Goal: Information Seeking & Learning: Learn about a topic

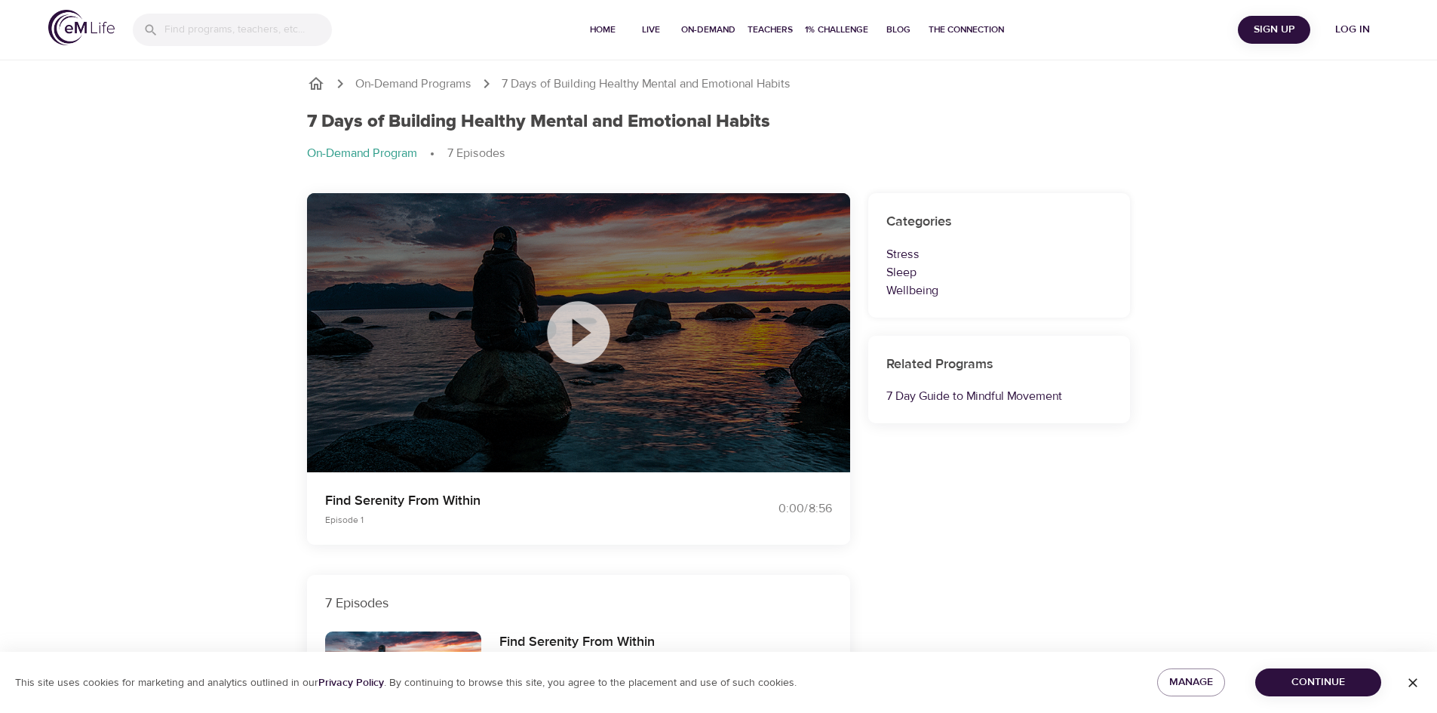
click at [560, 326] on icon at bounding box center [578, 332] width 63 height 63
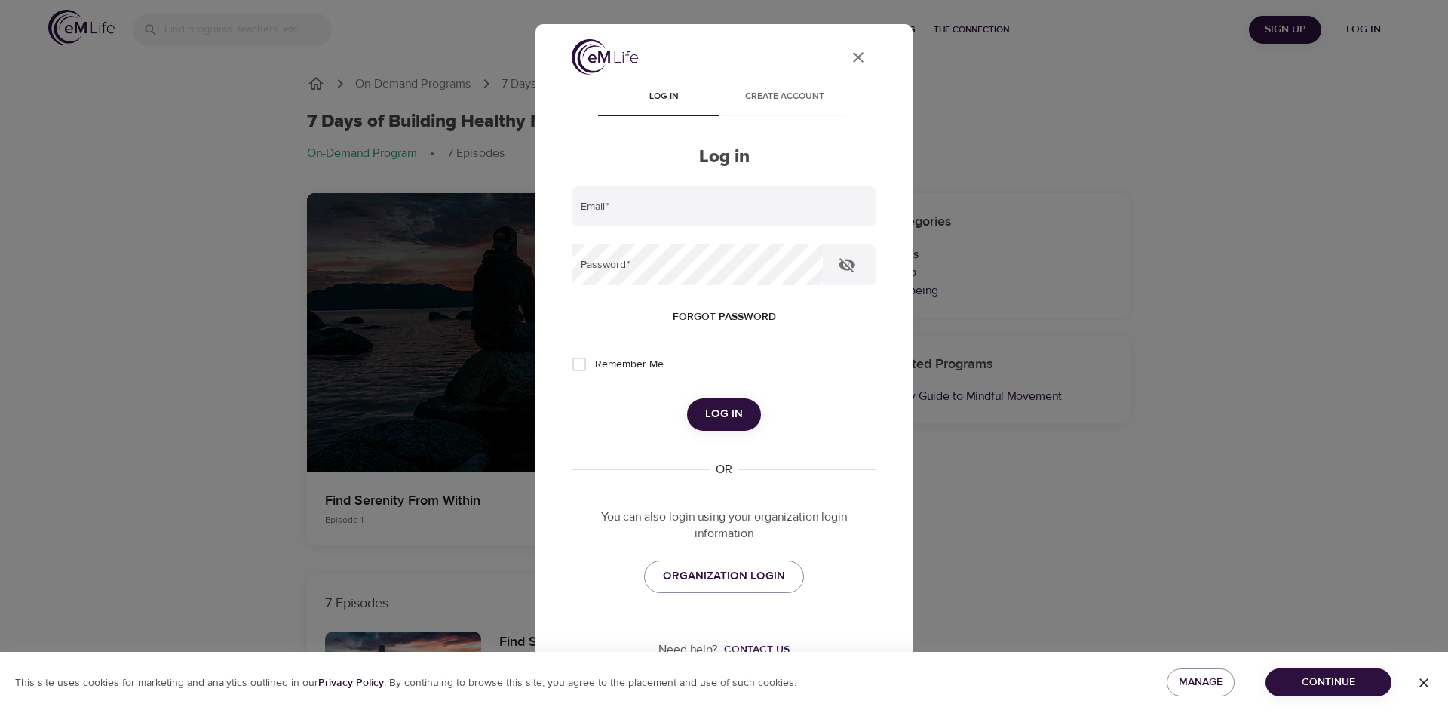
type input "[EMAIL_ADDRESS][DOMAIN_NAME]"
click at [714, 413] on span "Log in" at bounding box center [724, 414] width 38 height 20
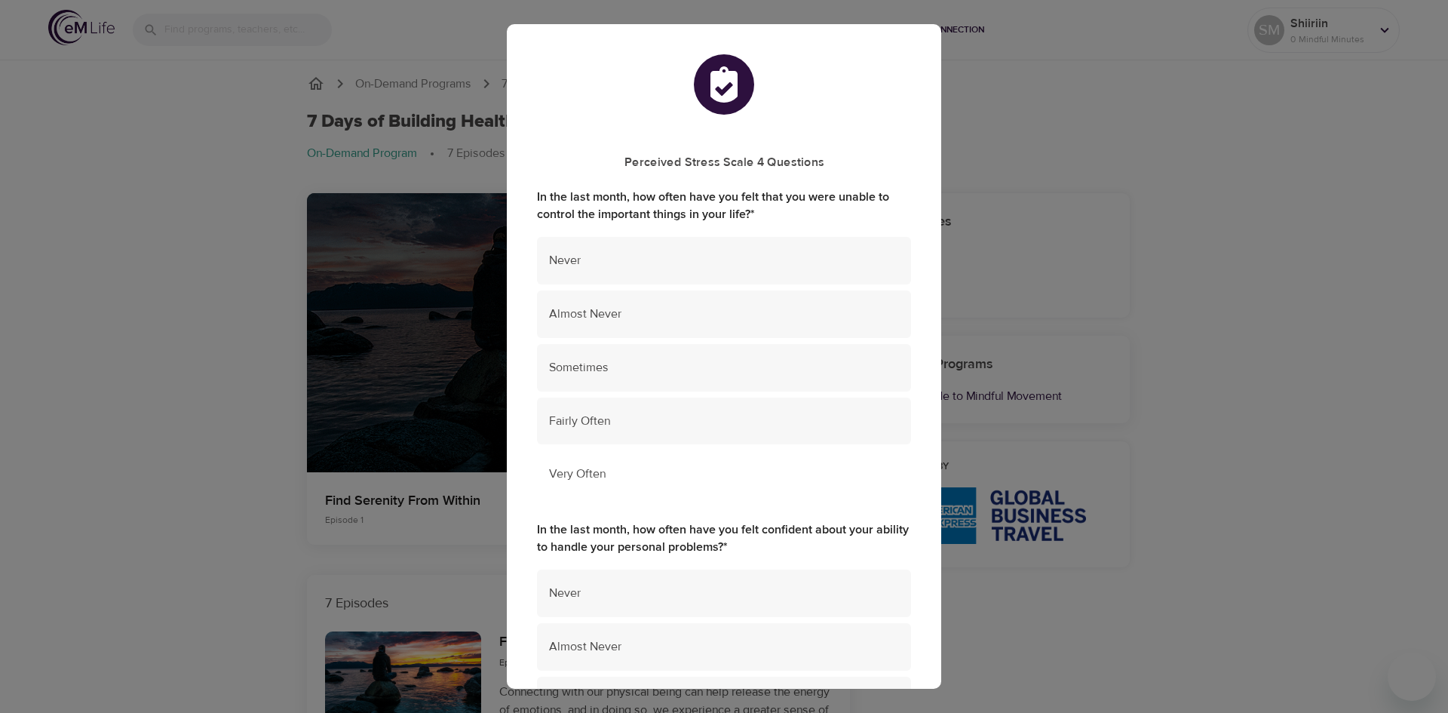
click at [739, 459] on div "Very Often" at bounding box center [724, 474] width 374 height 48
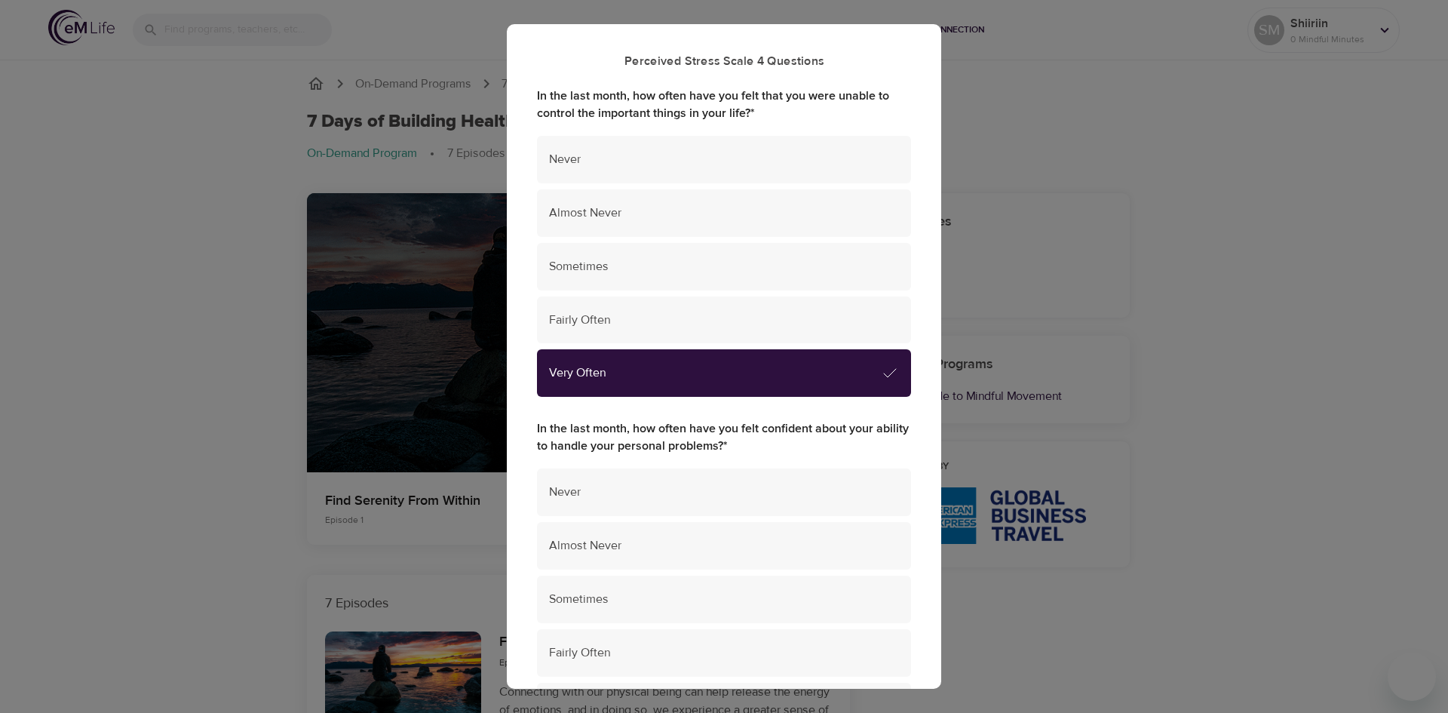
scroll to position [226, 0]
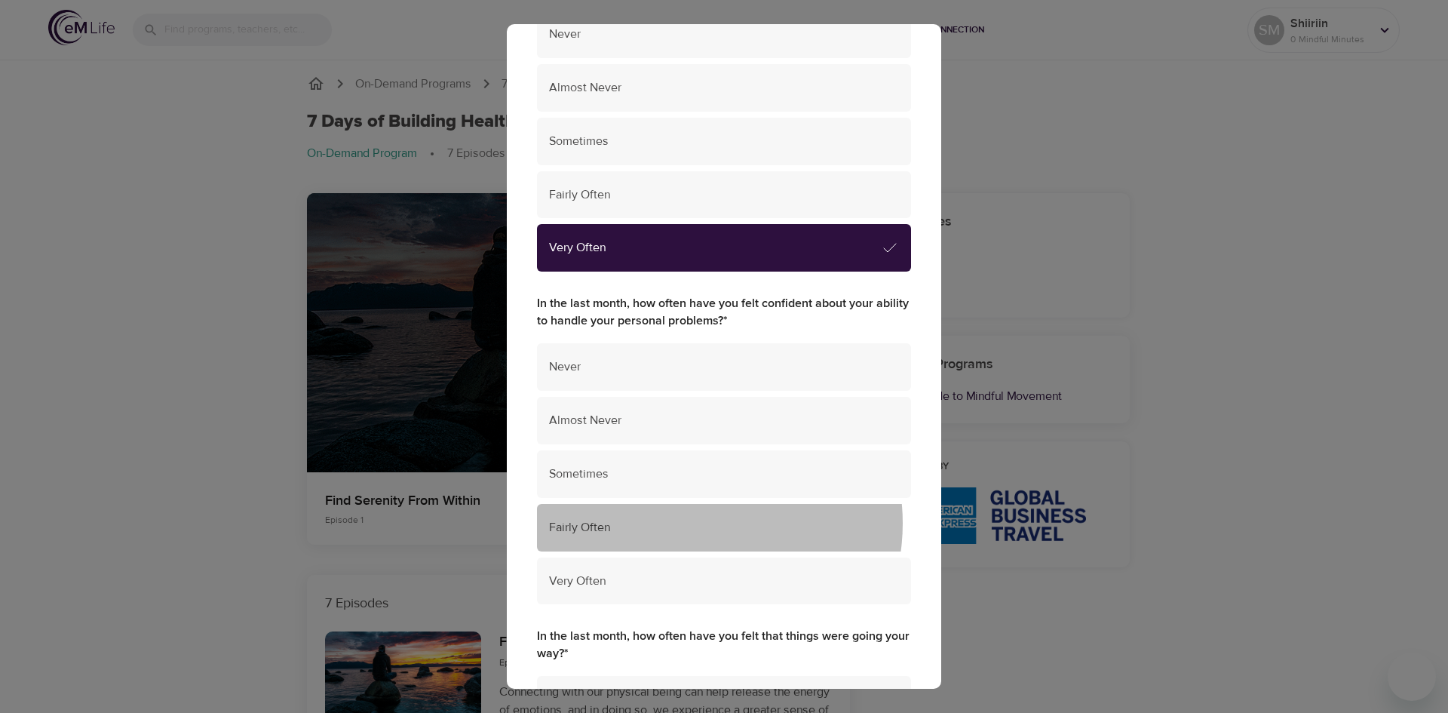
click at [693, 523] on span "Fairly Often" at bounding box center [724, 527] width 350 height 17
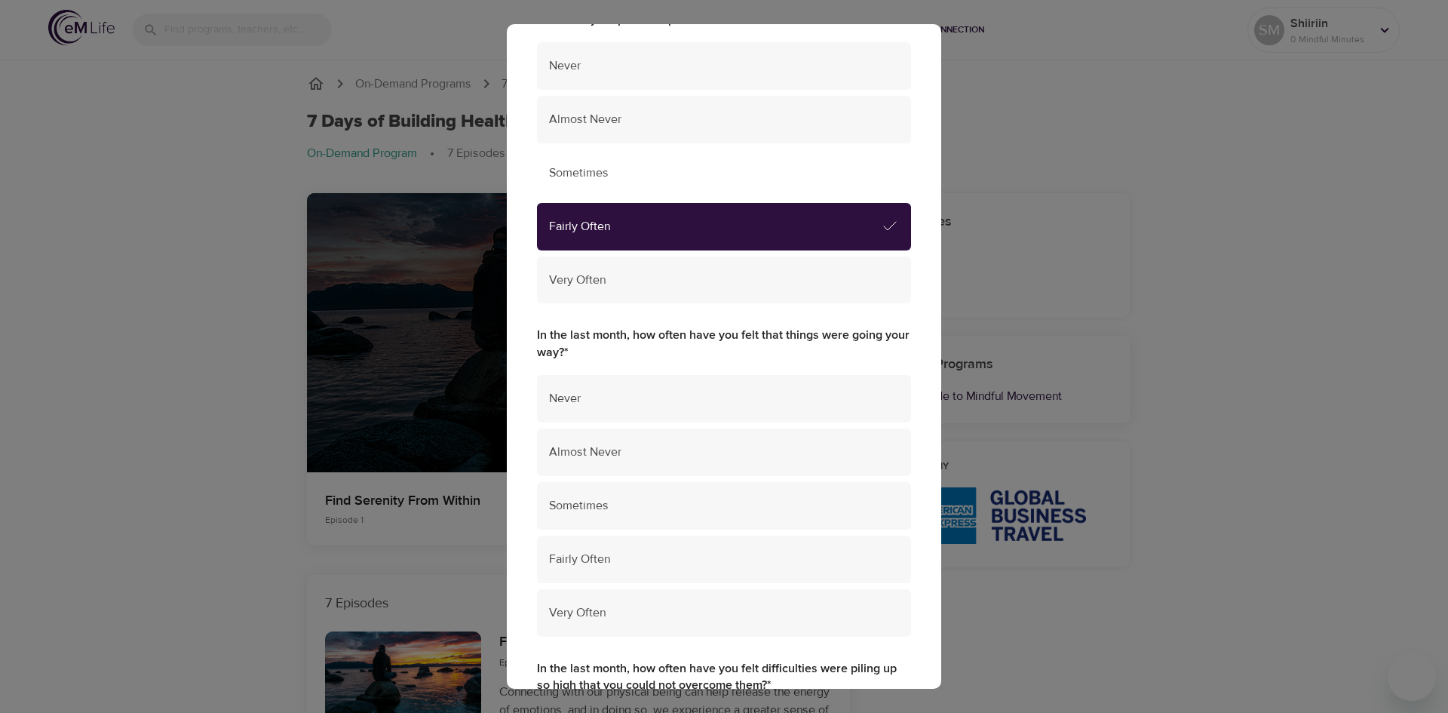
scroll to position [528, 0]
click at [711, 443] on span "Almost Never" at bounding box center [724, 451] width 350 height 17
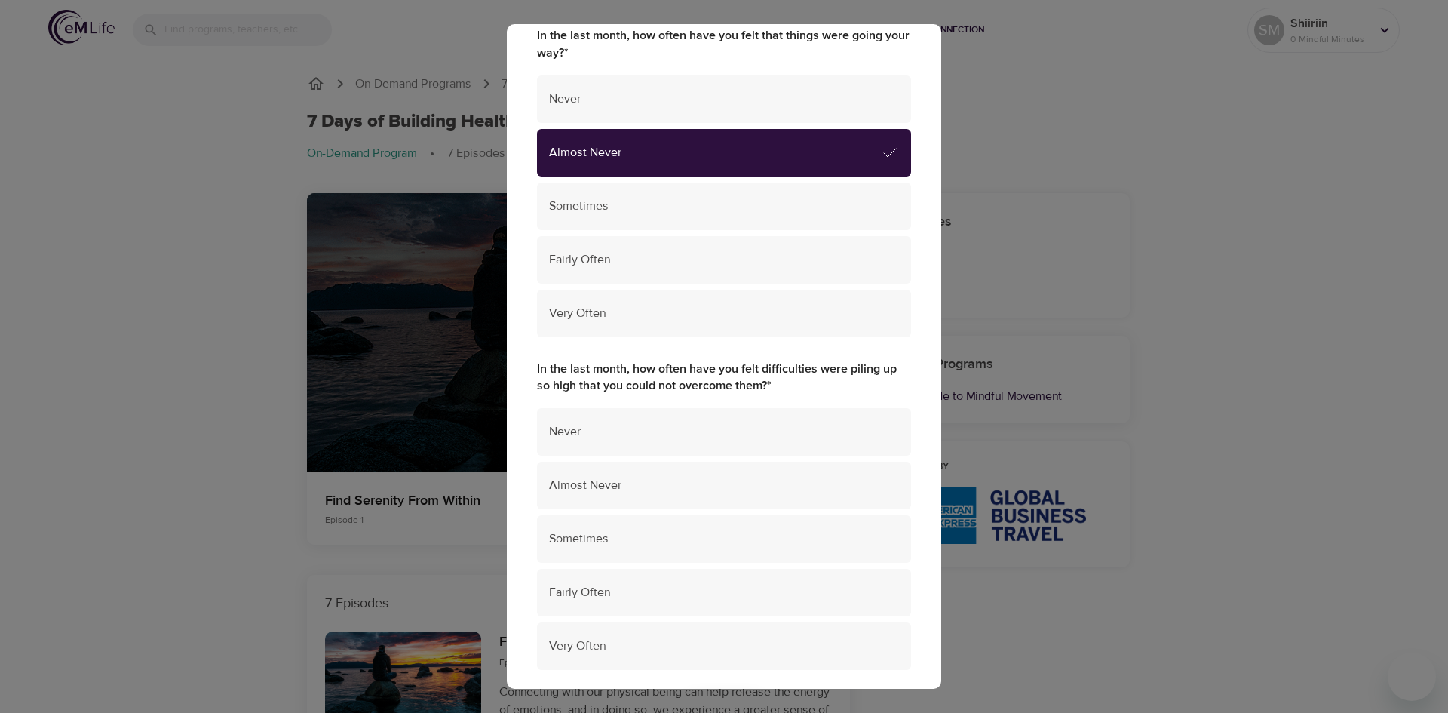
scroll to position [905, 0]
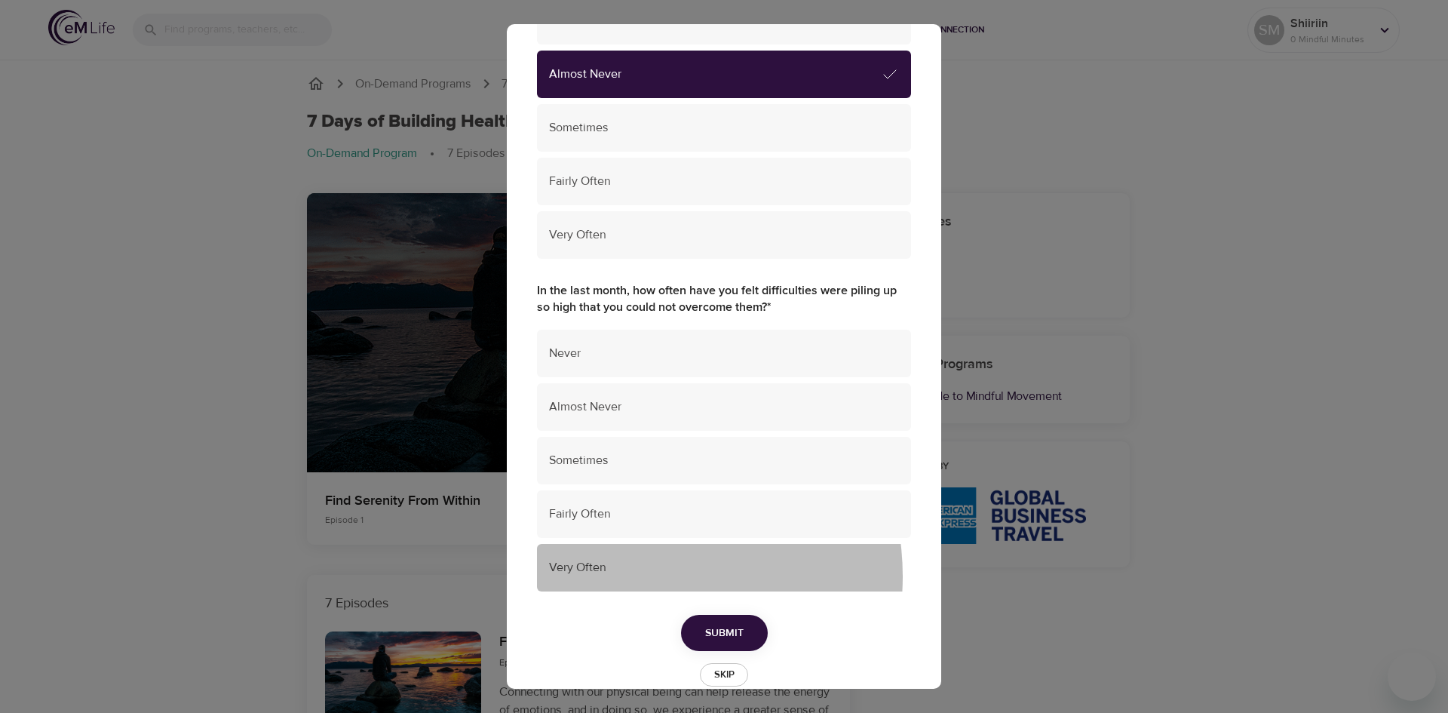
click at [634, 576] on div "Very Often" at bounding box center [724, 568] width 374 height 48
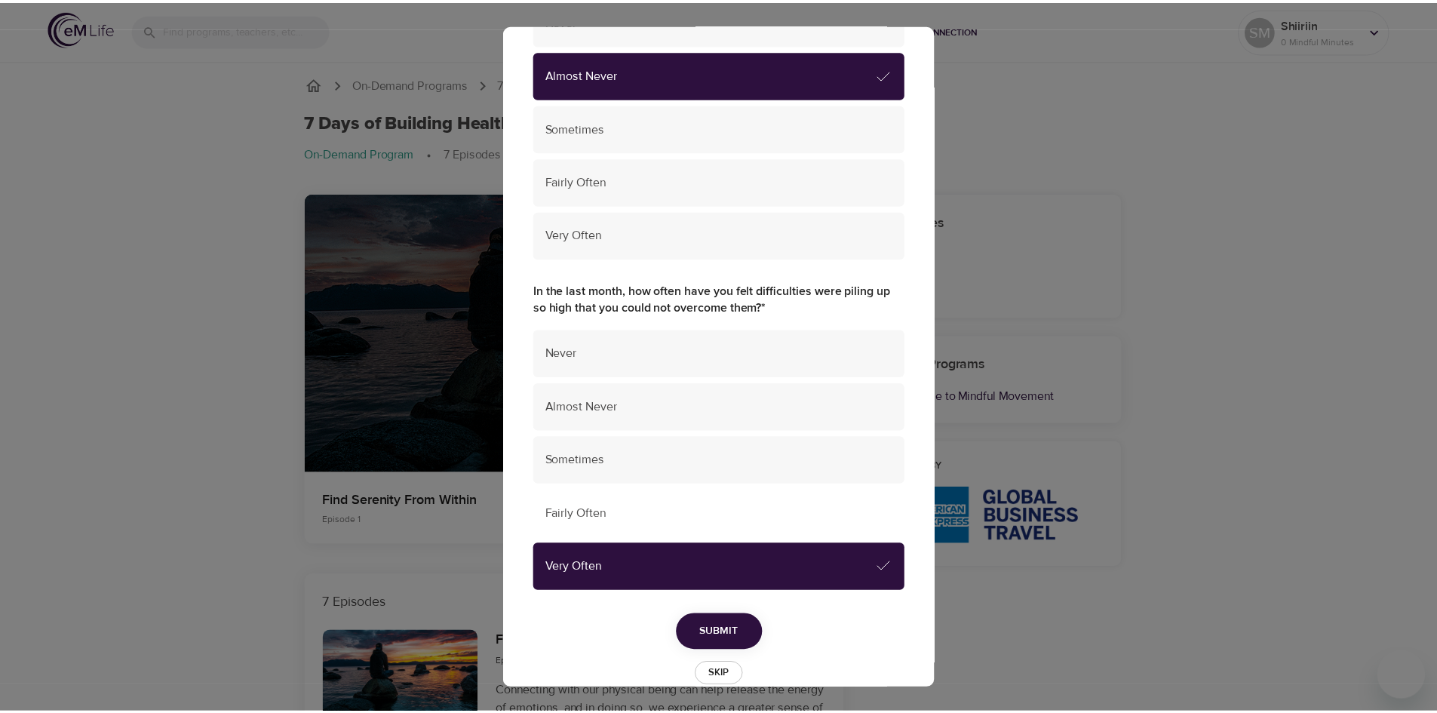
scroll to position [933, 0]
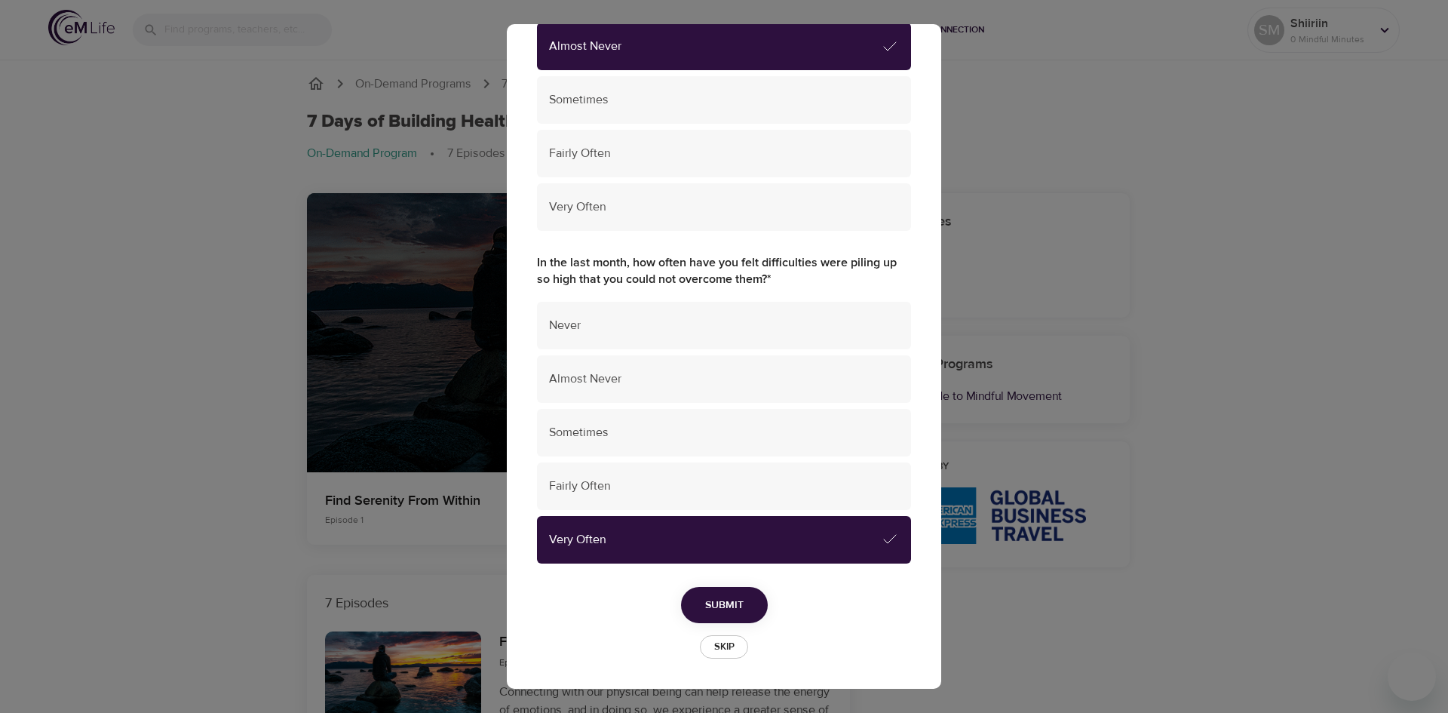
click at [714, 600] on span "Submit" at bounding box center [724, 605] width 38 height 19
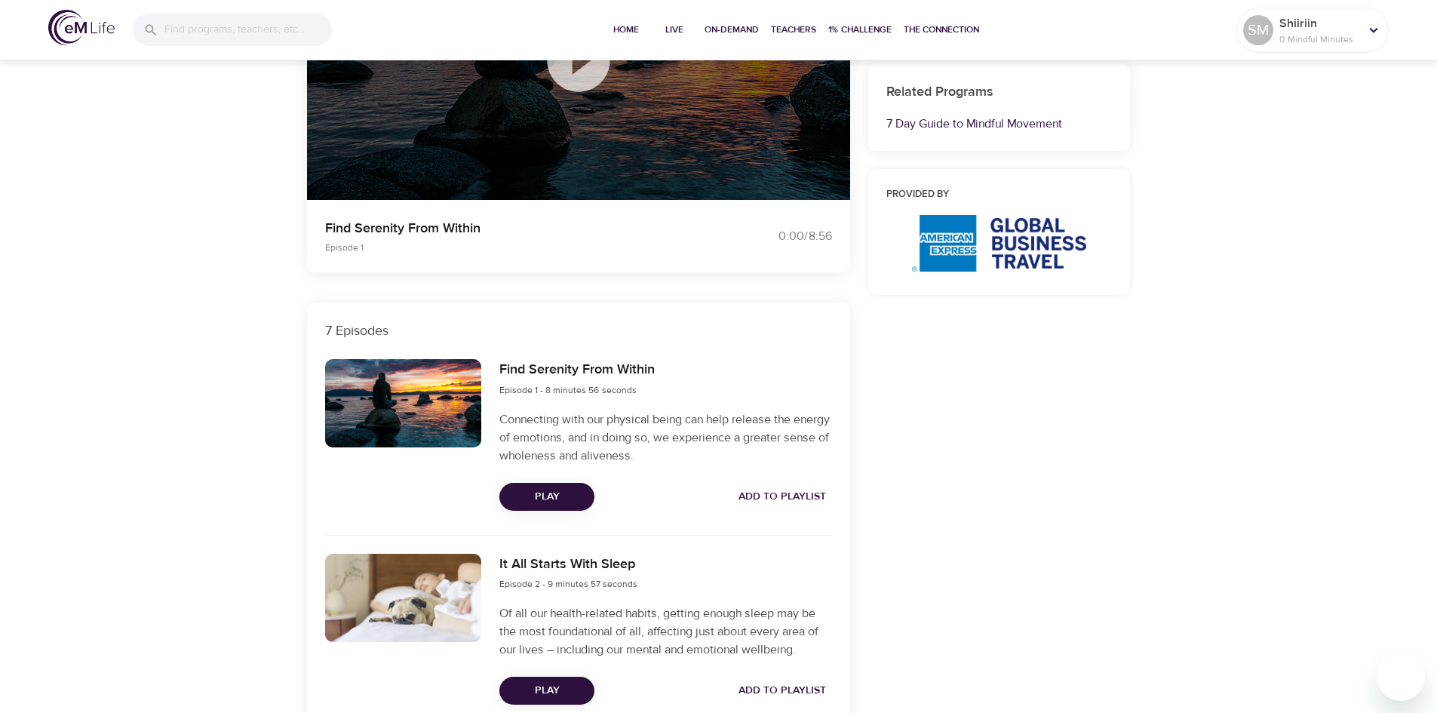
scroll to position [377, 0]
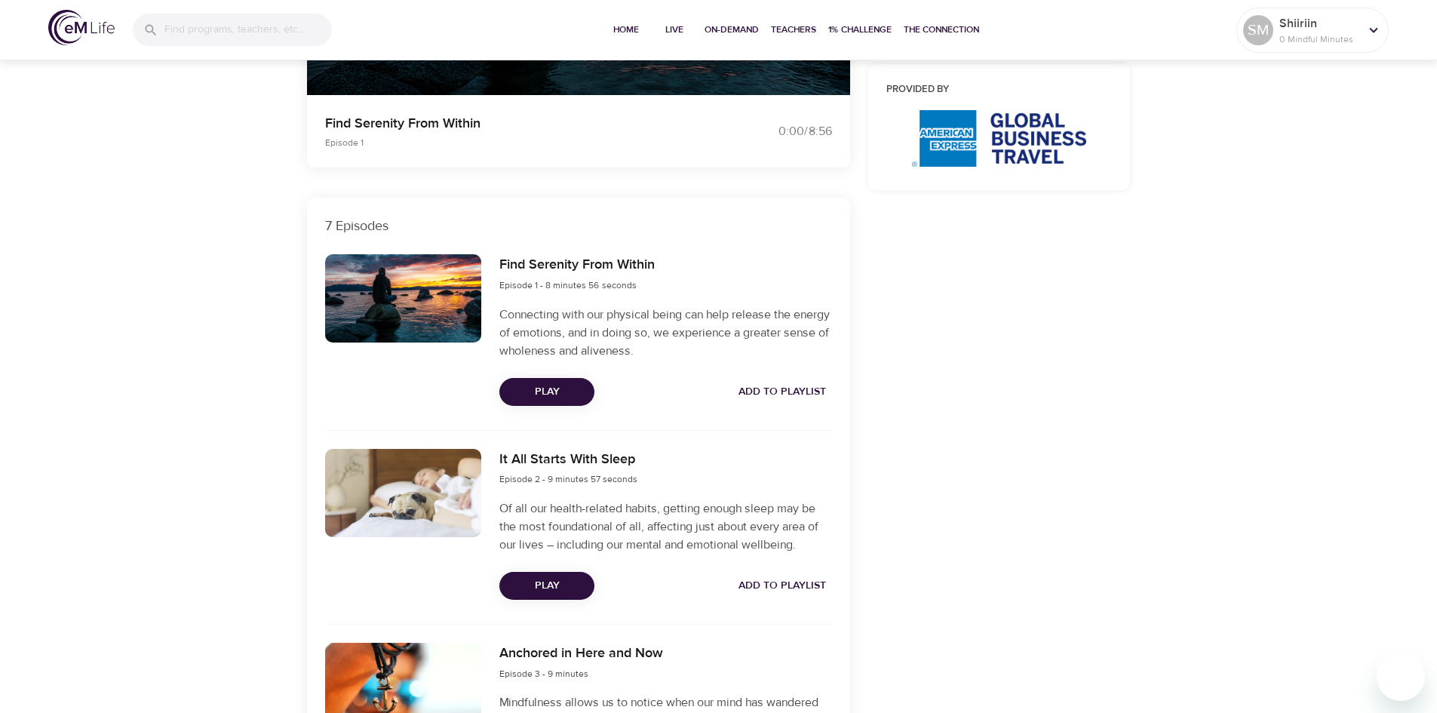
click at [527, 390] on span "Play" at bounding box center [546, 391] width 71 height 19
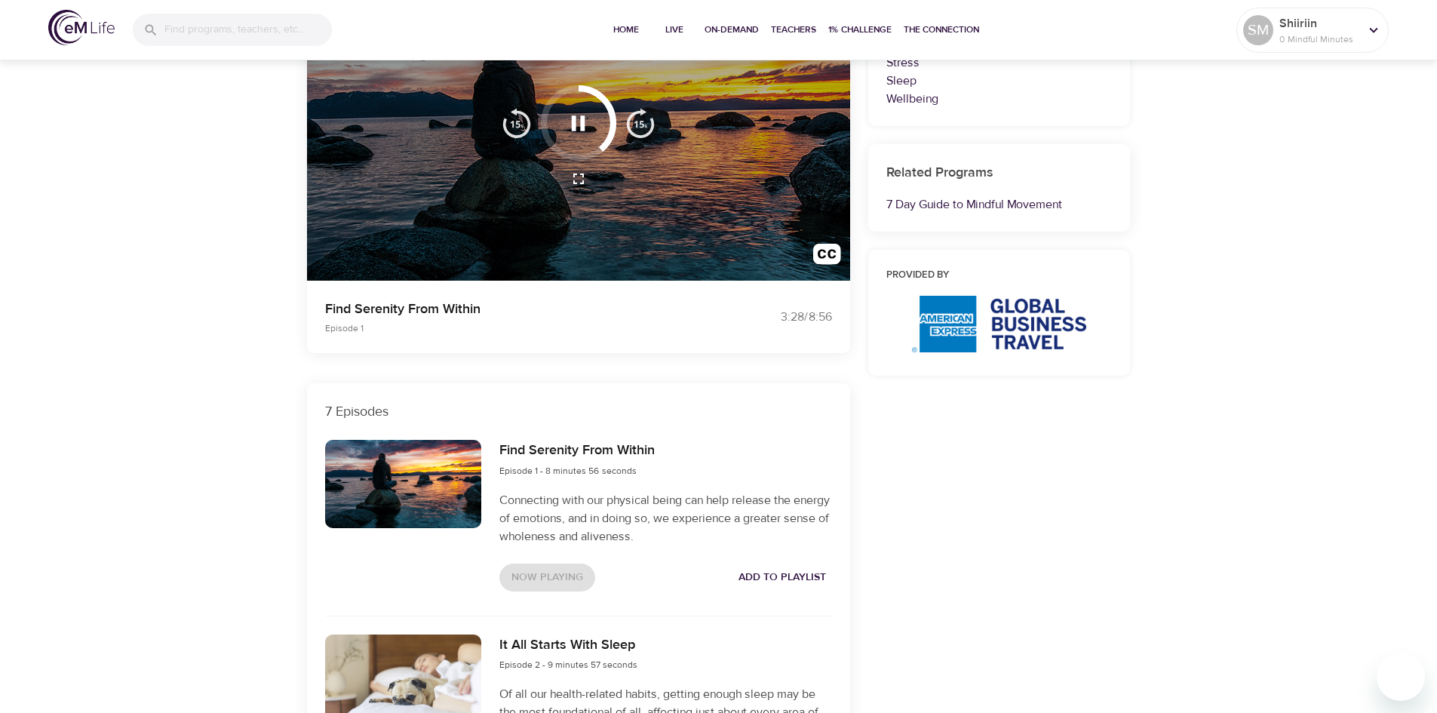
scroll to position [0, 0]
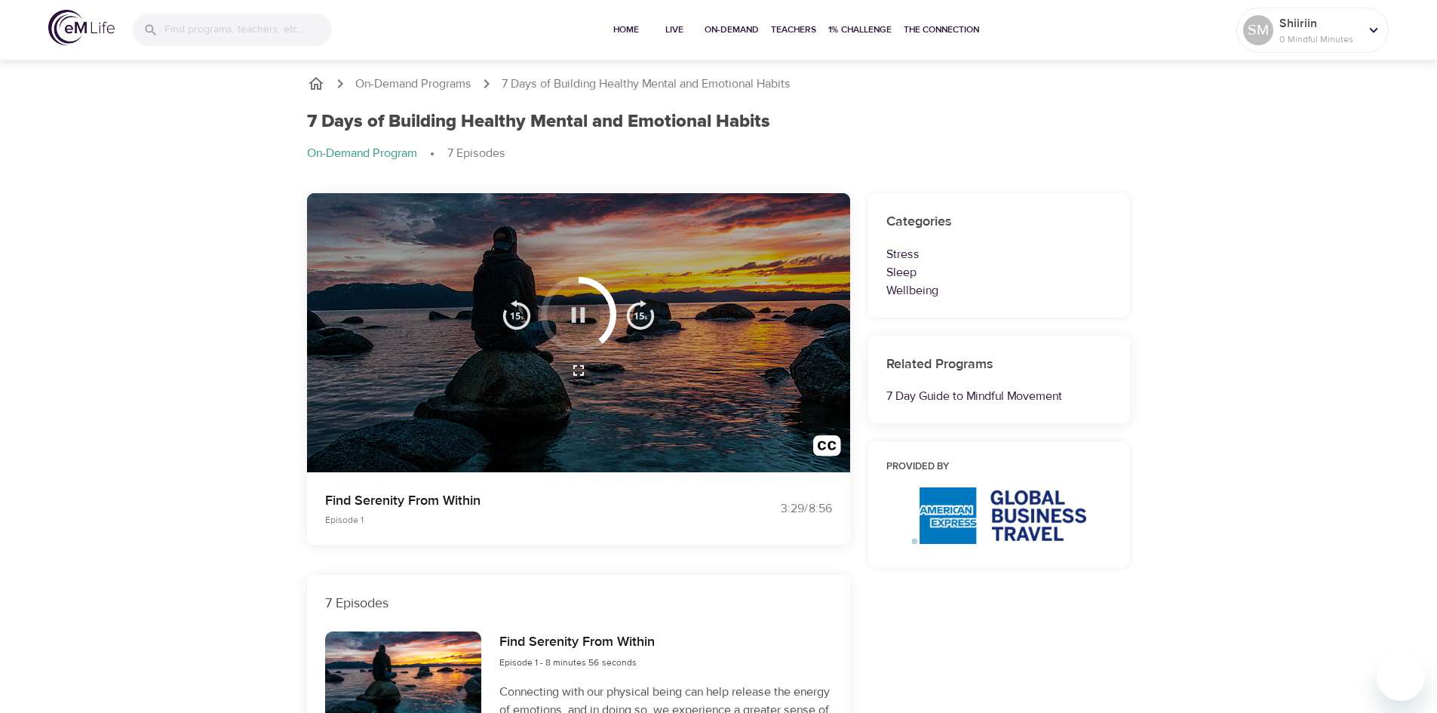
click at [579, 312] on icon "button" at bounding box center [578, 315] width 26 height 26
